Goal: Task Accomplishment & Management: Use online tool/utility

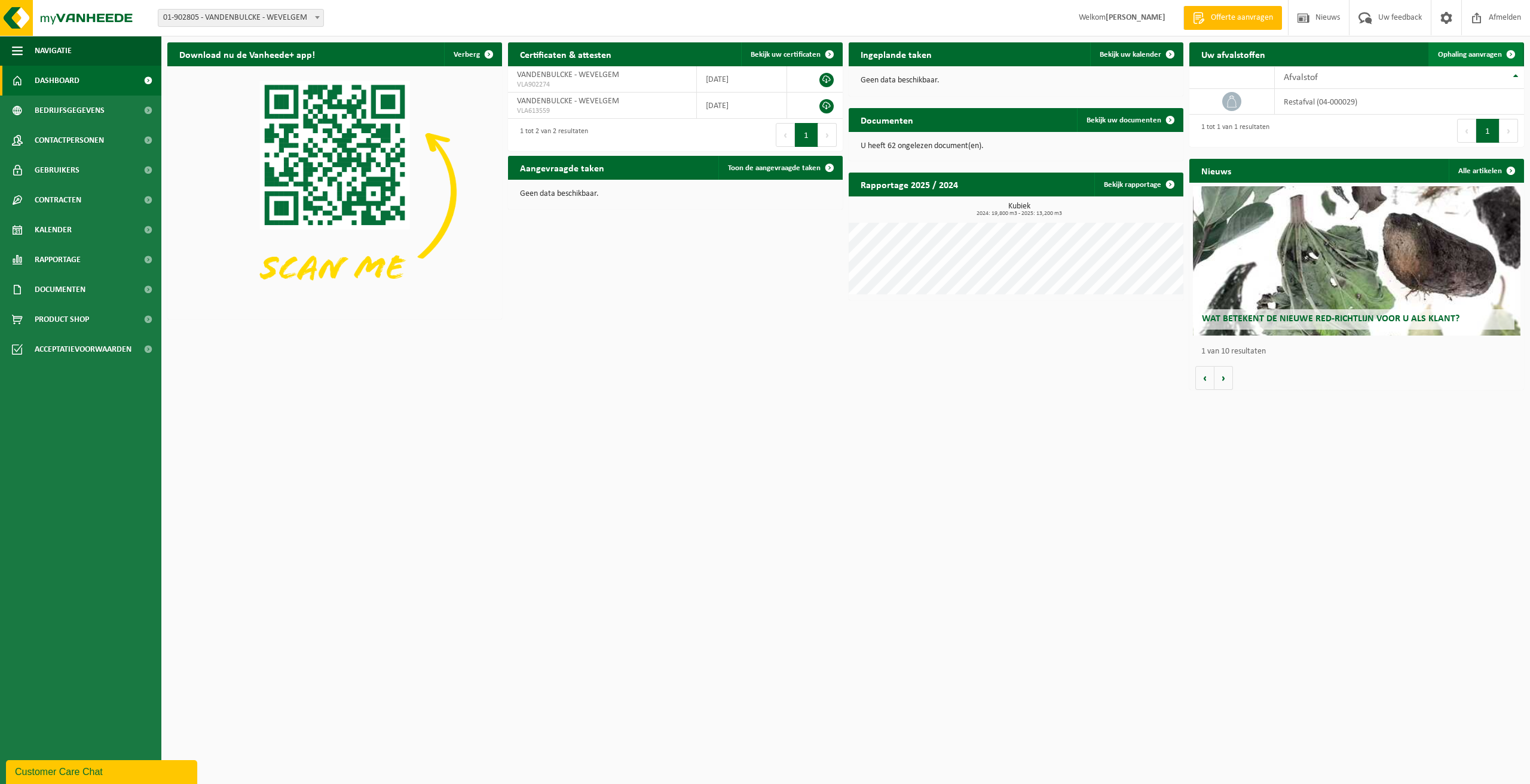
click at [1464, 53] on span "Ophaling aanvragen" at bounding box center [1470, 55] width 64 height 8
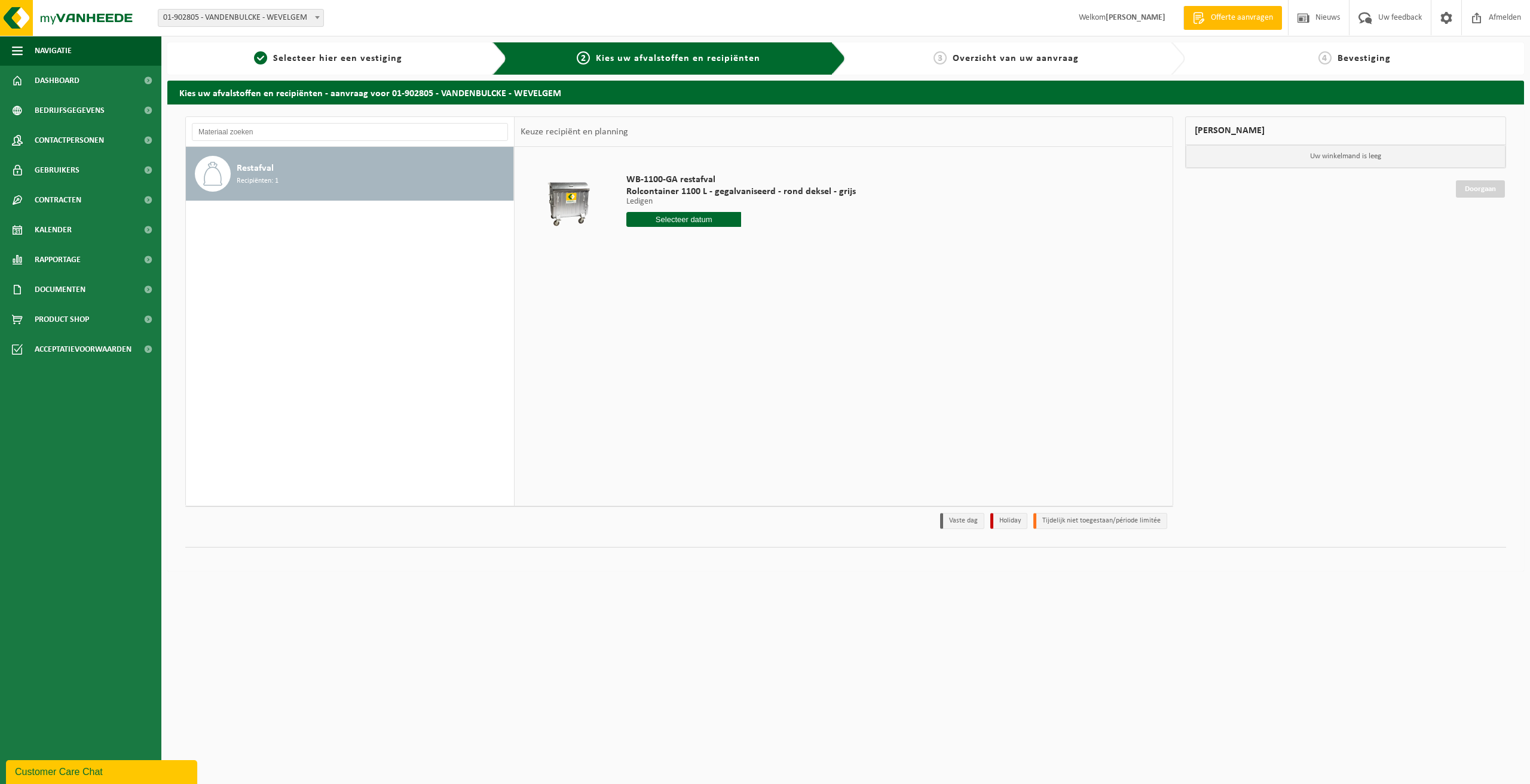
click at [669, 222] on input "text" at bounding box center [683, 219] width 115 height 14
click at [679, 307] on div "10" at bounding box center [679, 307] width 21 height 19
type input "Van 2025-09-10"
click at [674, 265] on button "In winkelmand" at bounding box center [661, 265] width 66 height 19
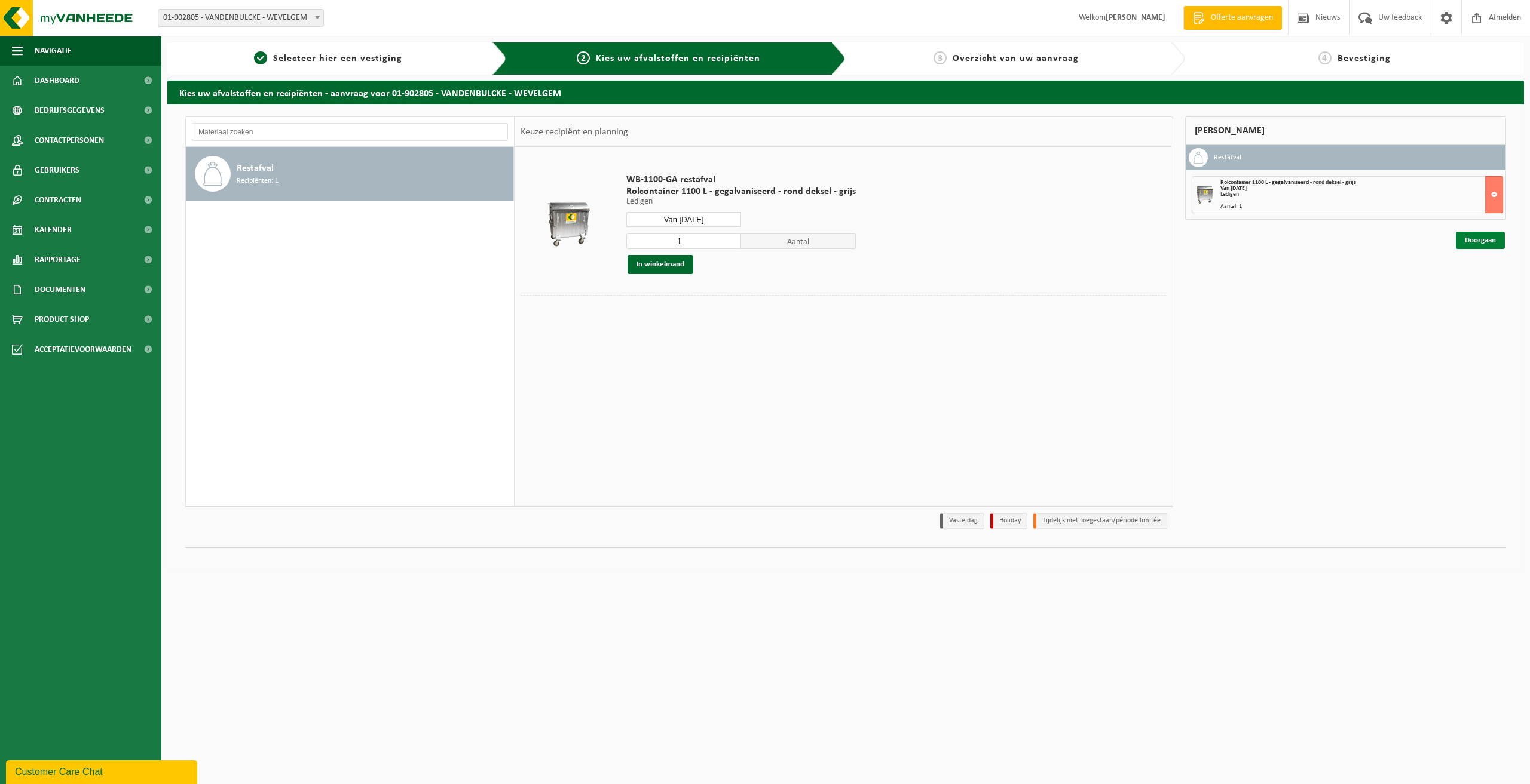
click at [1482, 243] on link "Doorgaan" at bounding box center [1480, 240] width 49 height 17
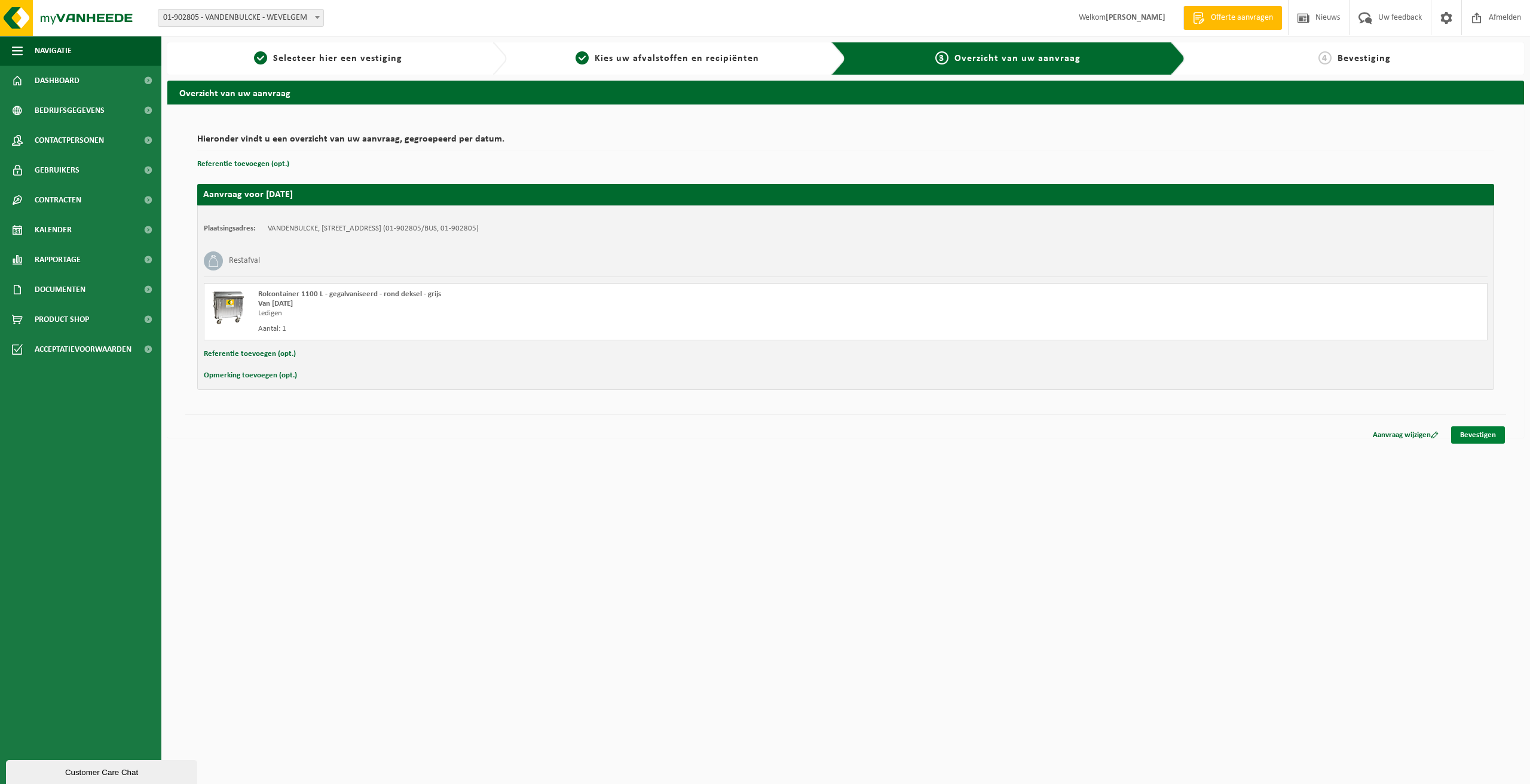
click at [1495, 436] on link "Bevestigen" at bounding box center [1478, 435] width 54 height 17
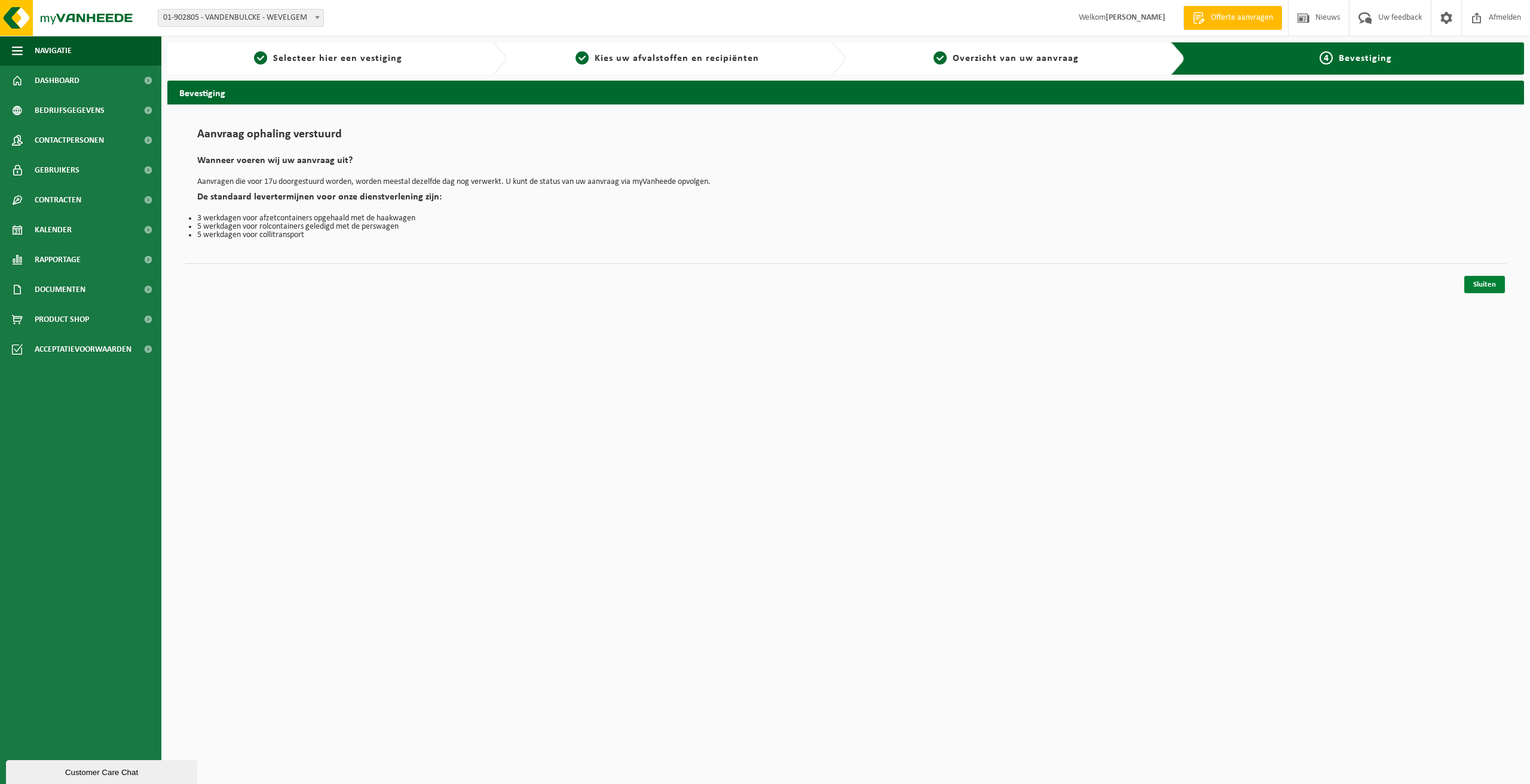
click at [1490, 283] on link "Sluiten" at bounding box center [1485, 284] width 41 height 17
